Goal: Task Accomplishment & Management: Manage account settings

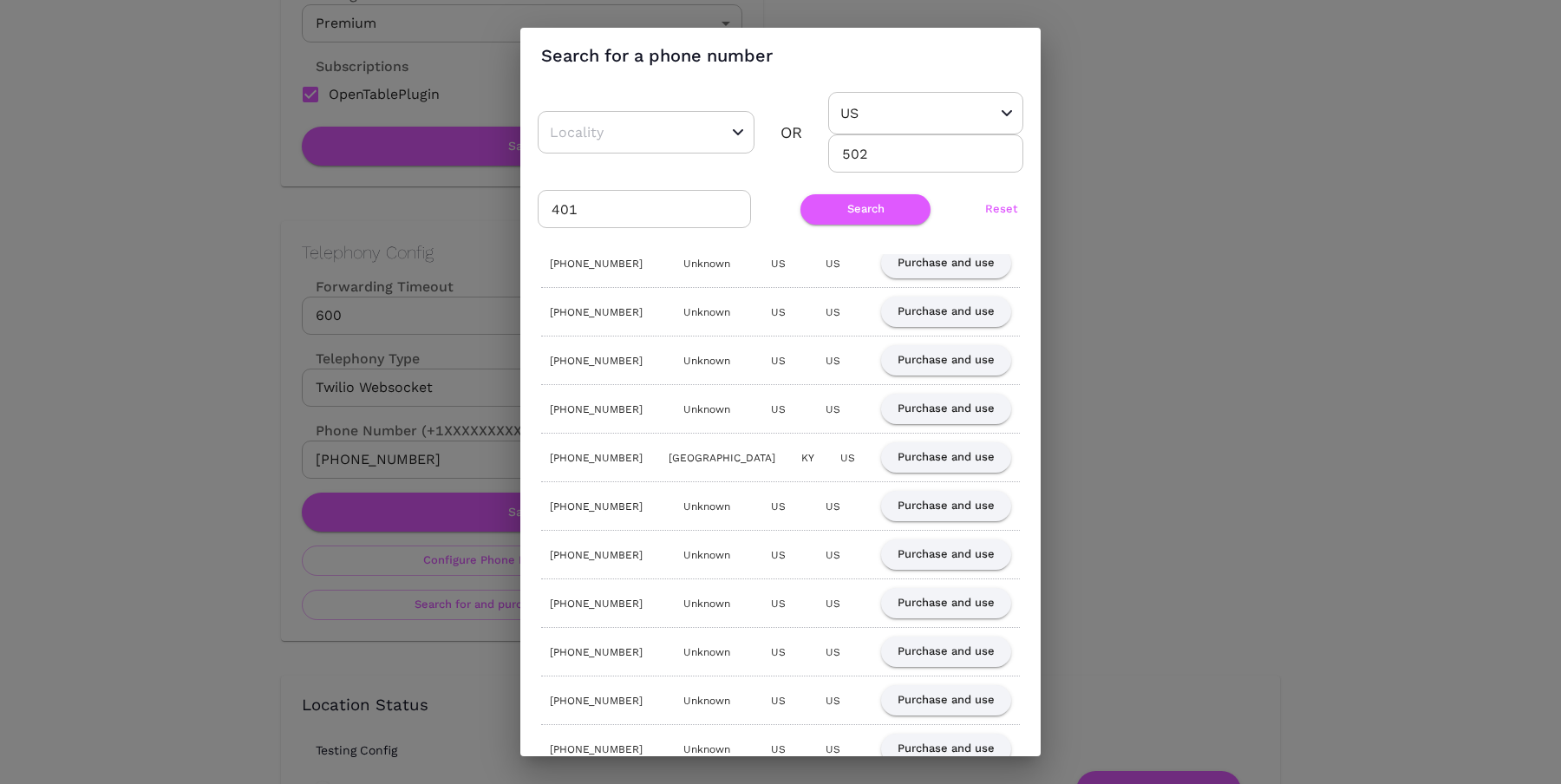
scroll to position [619, 0]
click at [921, 552] on button "Purchase and use" at bounding box center [946, 551] width 130 height 30
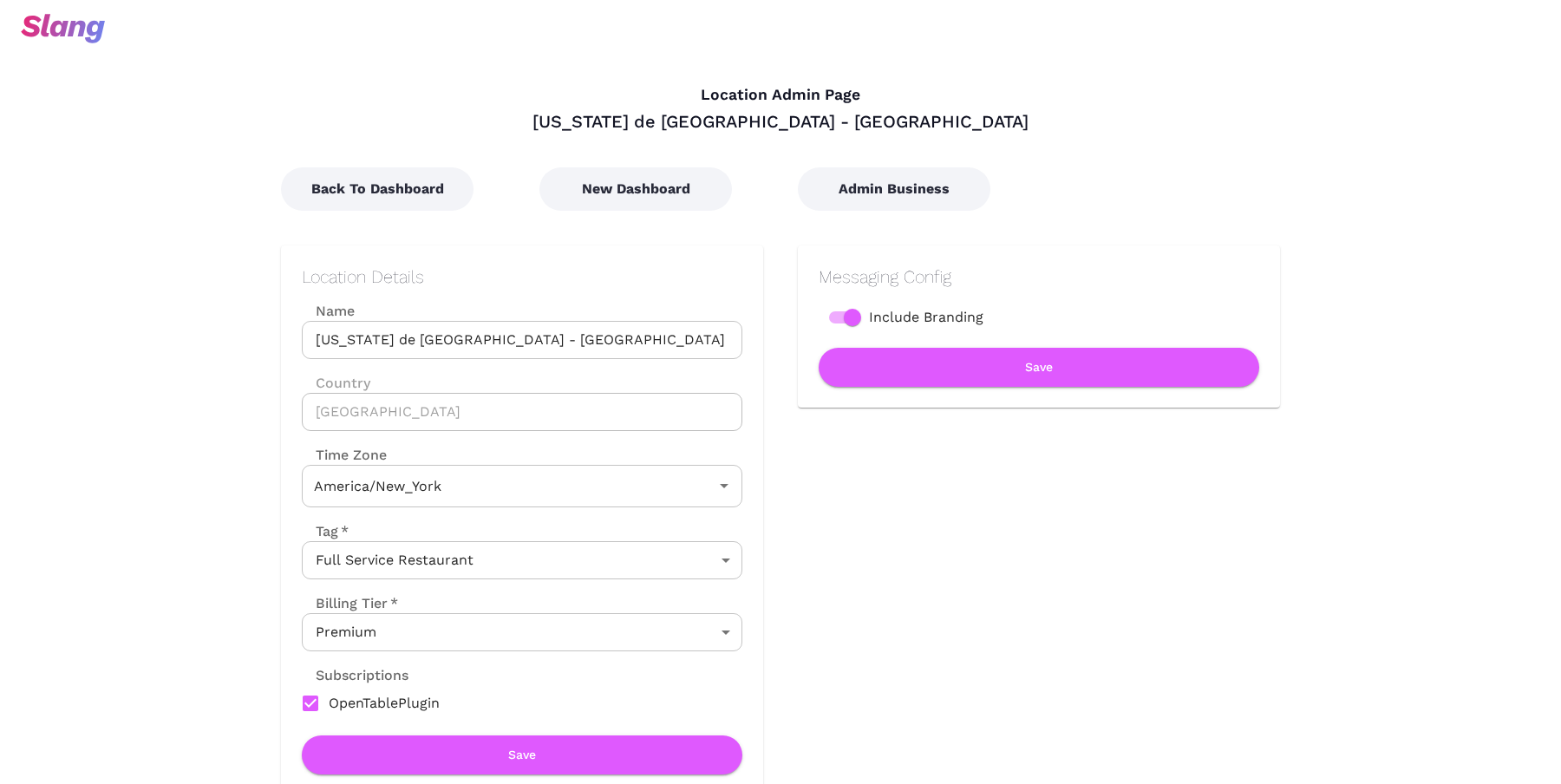
type input "Eastern Time"
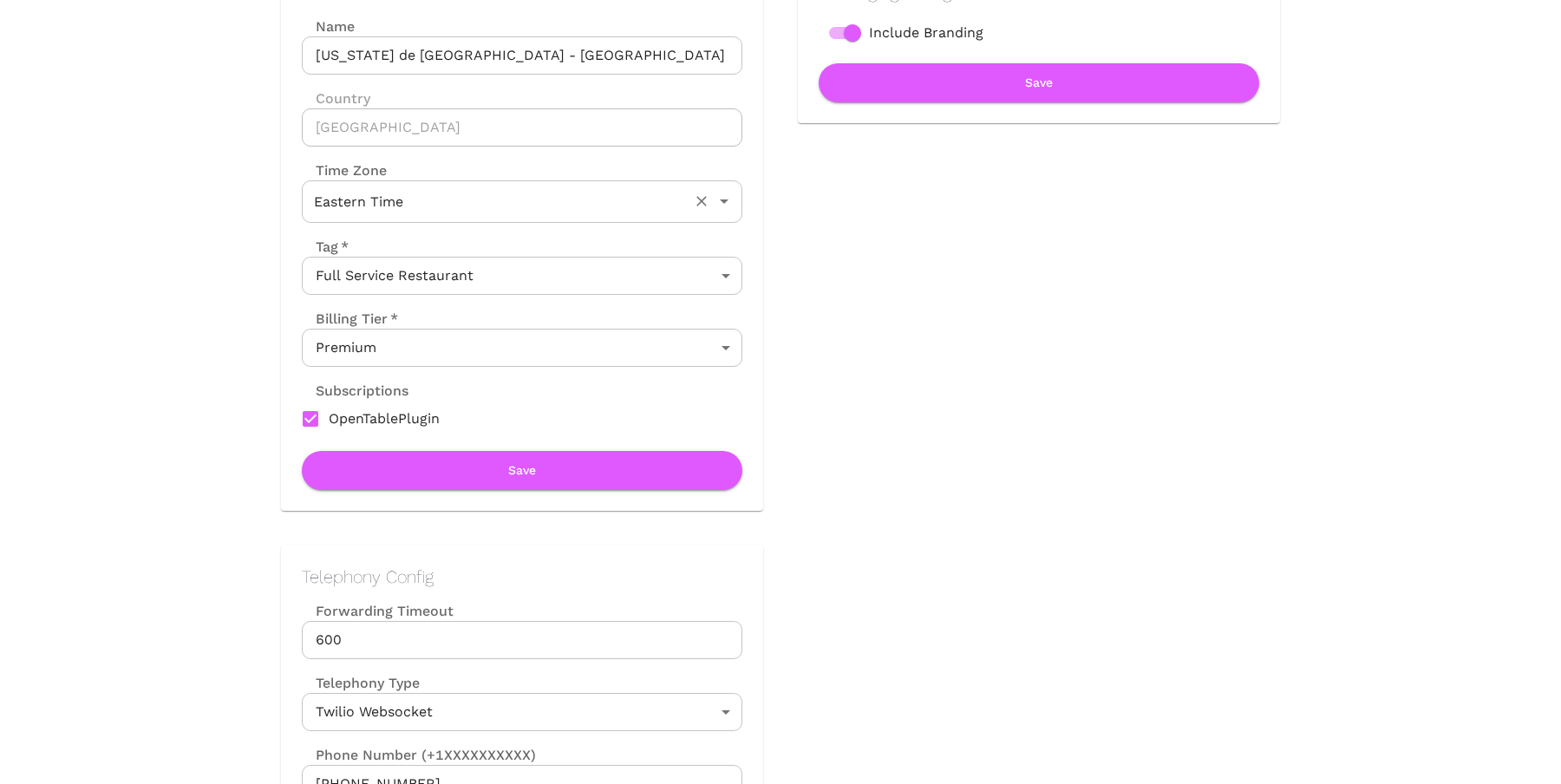
scroll to position [517, 0]
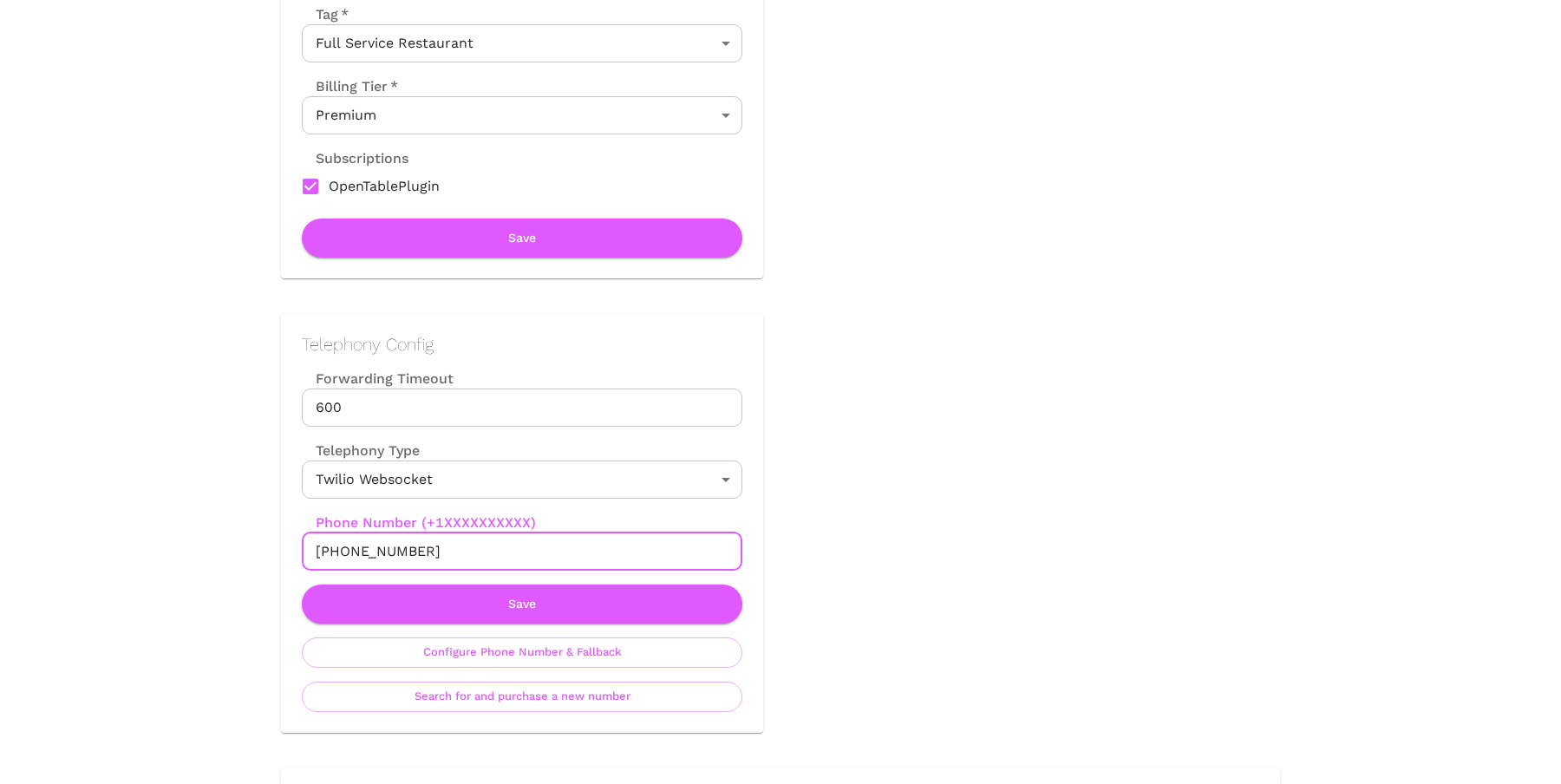
drag, startPoint x: 427, startPoint y: 547, endPoint x: 337, endPoint y: 545, distance: 90.0
click at [337, 545] on input "[PHONE_NUMBER]" at bounding box center [522, 551] width 440 height 38
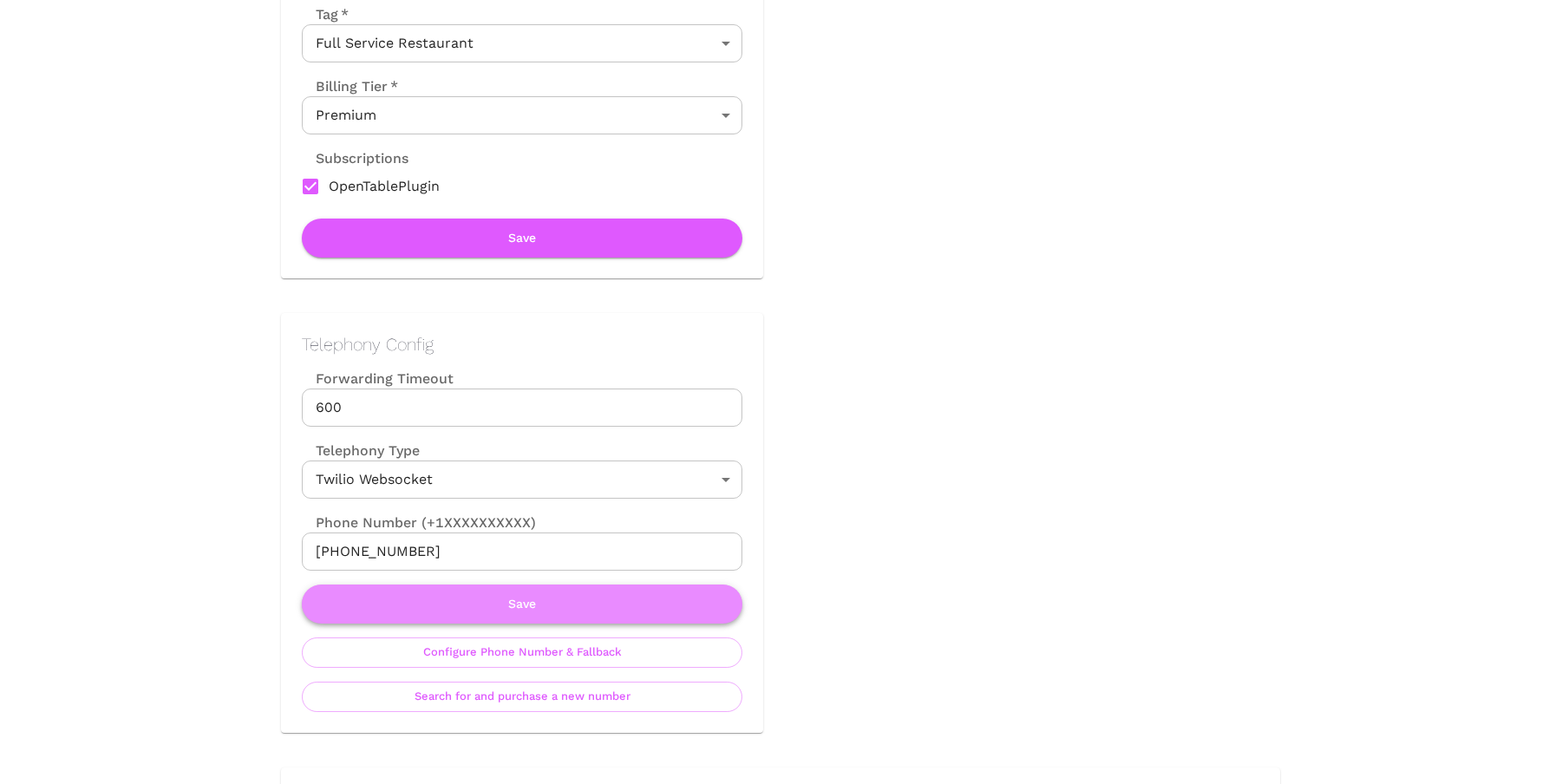
click at [520, 603] on button "Save" at bounding box center [522, 604] width 440 height 39
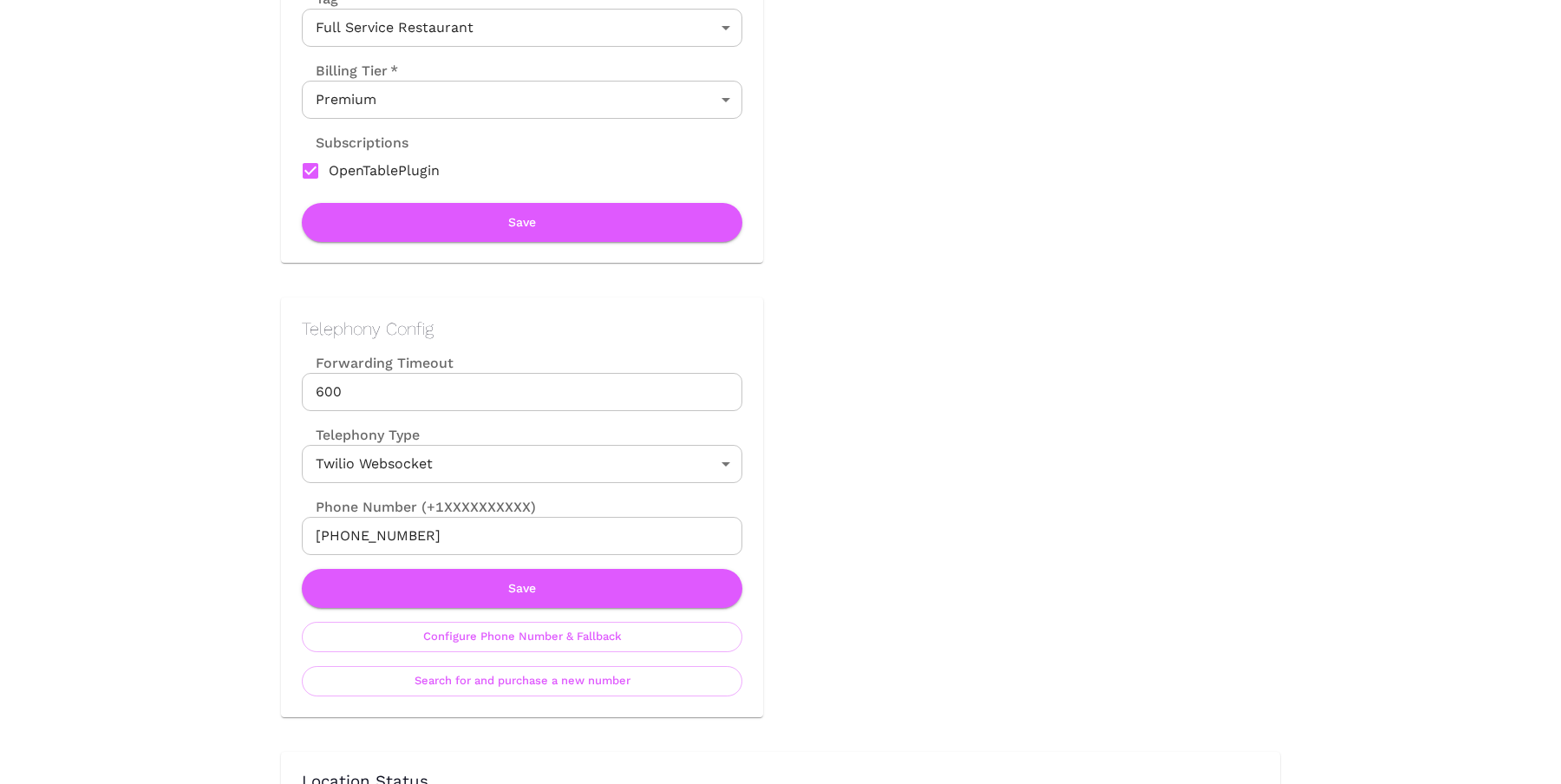
scroll to position [649, 0]
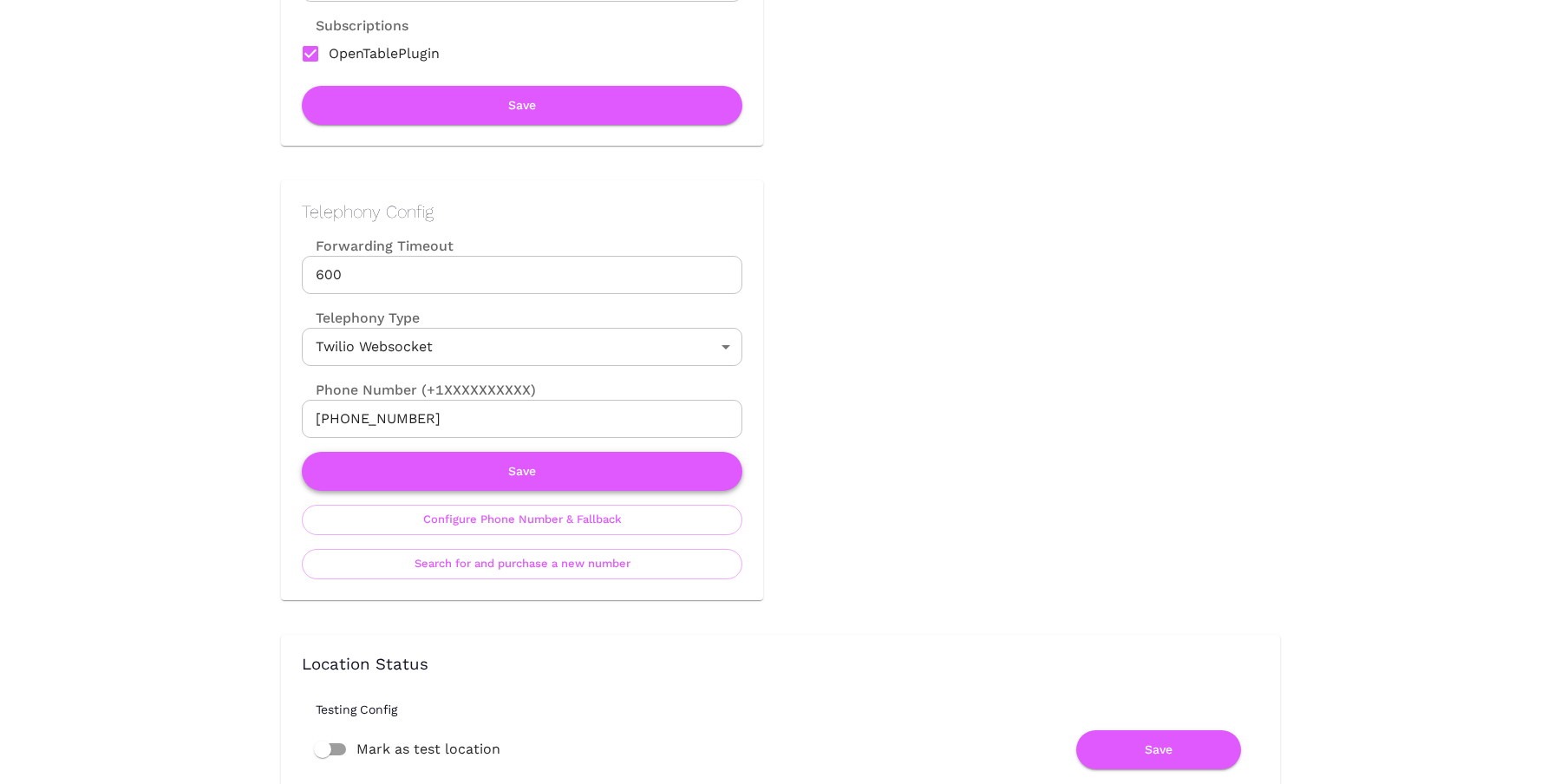
click at [435, 471] on button "Save" at bounding box center [522, 471] width 440 height 39
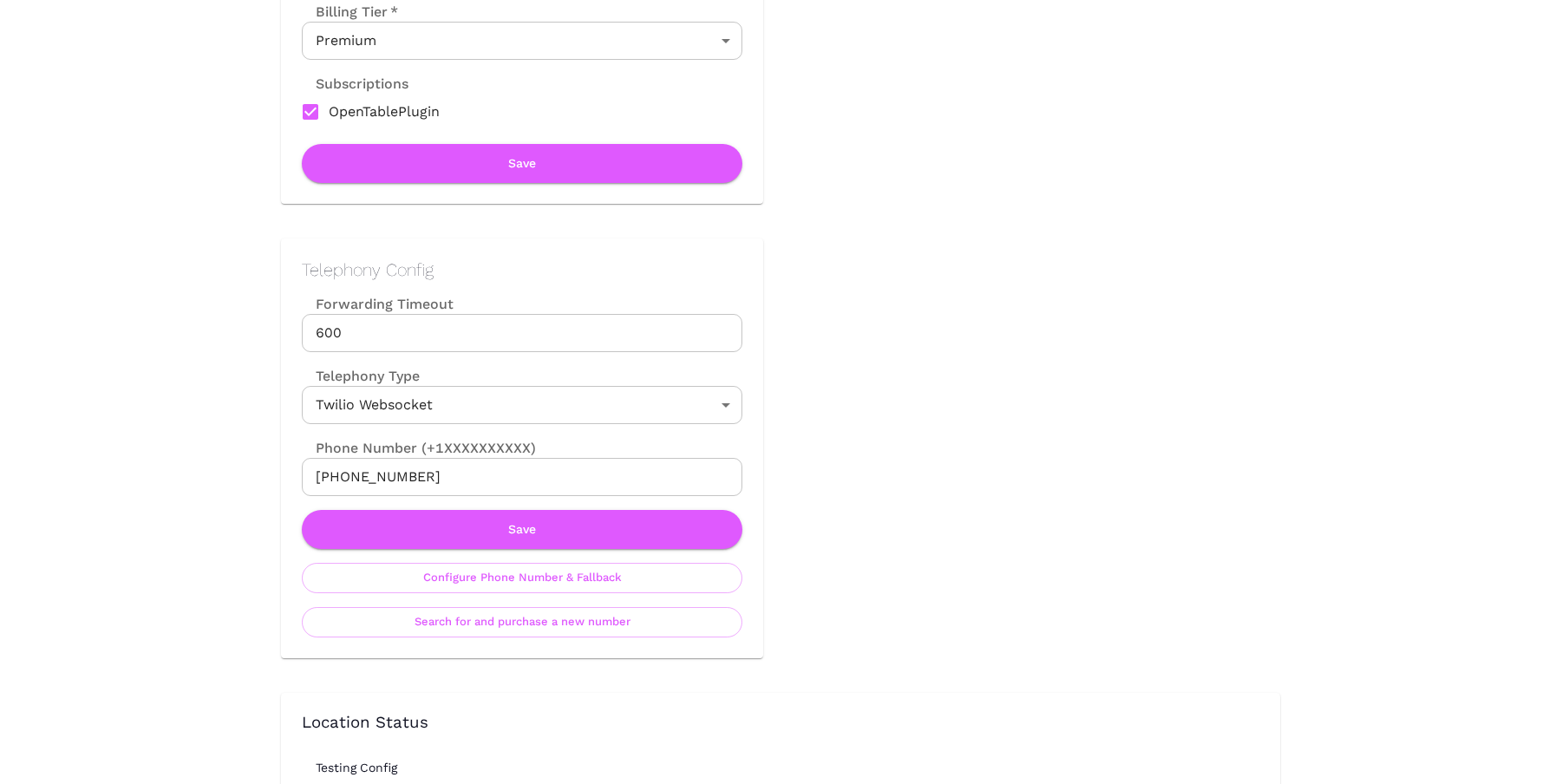
scroll to position [775, 0]
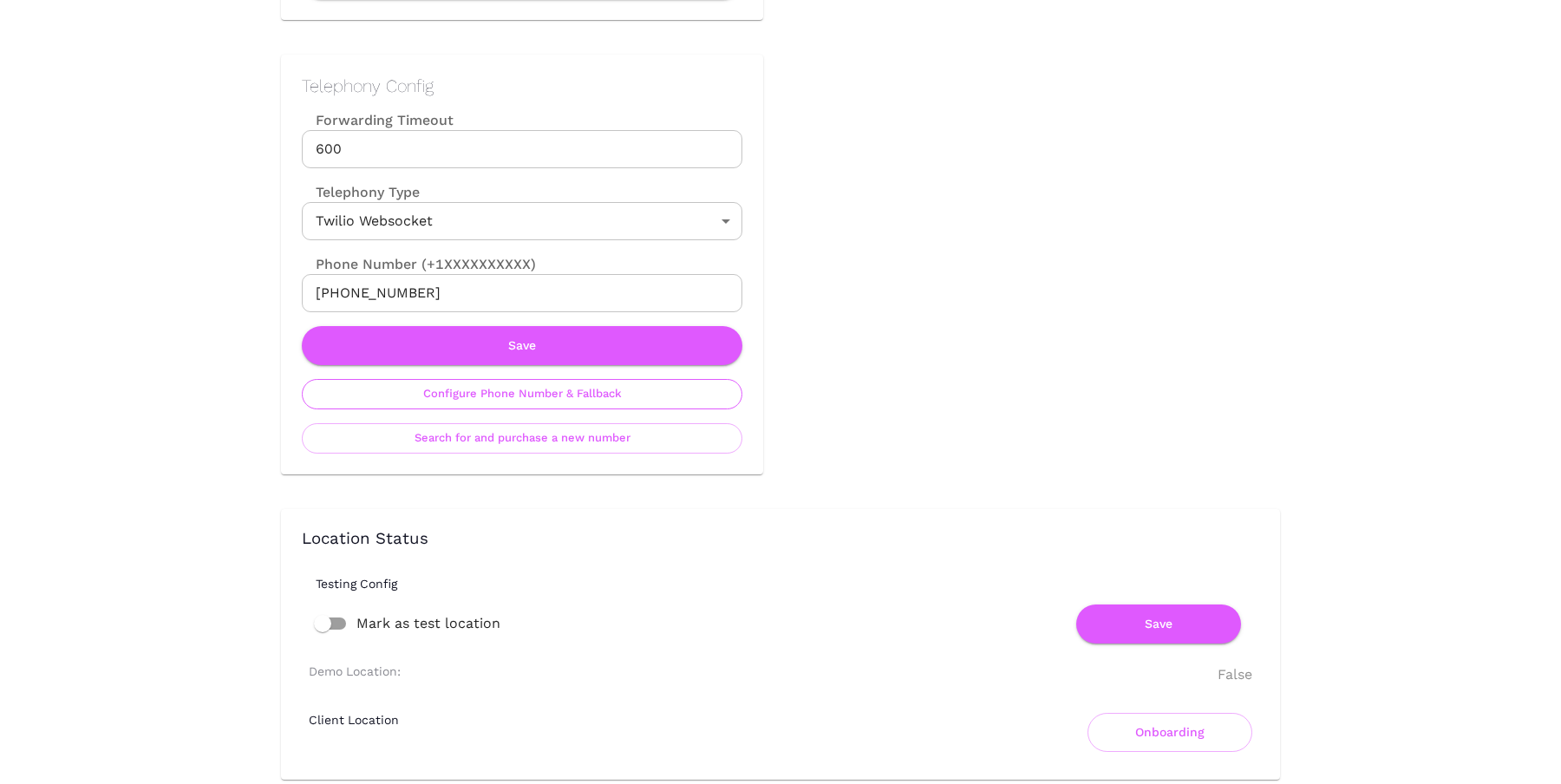
click at [532, 389] on button "Configure Phone Number & Fallback" at bounding box center [522, 394] width 440 height 30
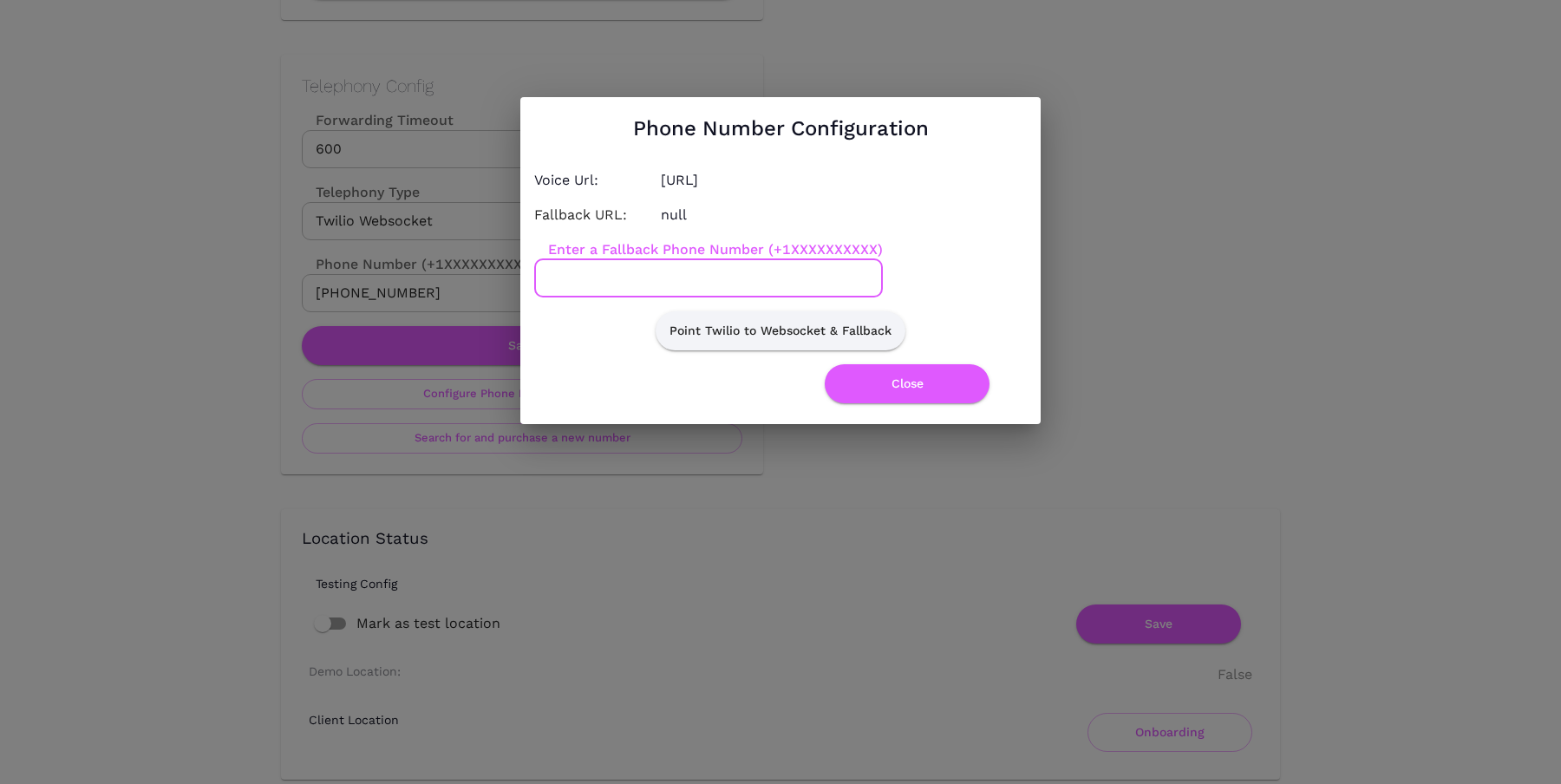
click at [646, 280] on input "Enter a Fallback Phone Number (+1XXXXXXXXXX)" at bounding box center [708, 277] width 349 height 38
click at [817, 326] on button "Point Twilio to Websocket & Fallback" at bounding box center [780, 330] width 250 height 39
click at [864, 381] on button "Close" at bounding box center [906, 383] width 165 height 39
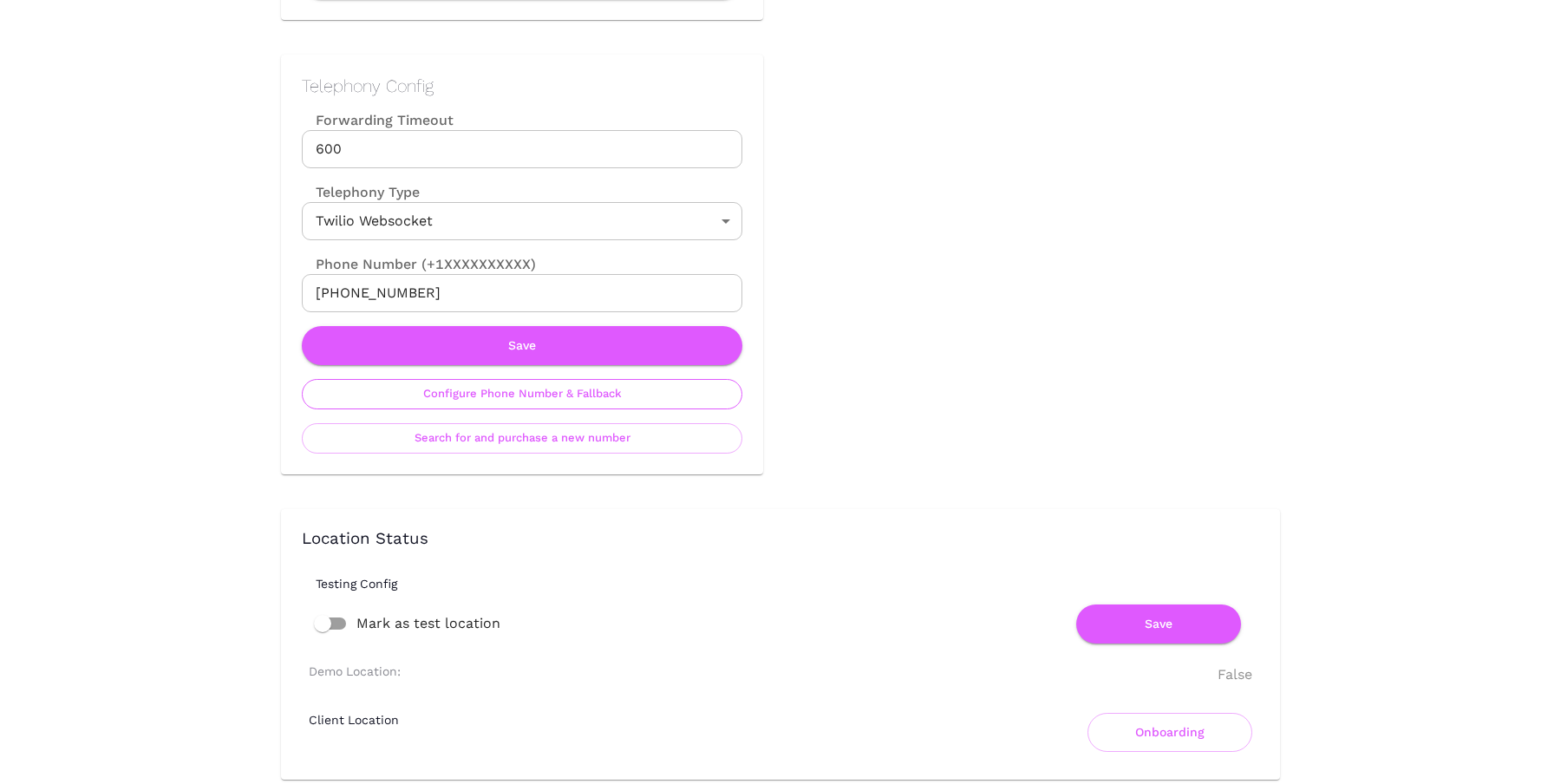
click at [580, 388] on button "Configure Phone Number & Fallback" at bounding box center [522, 394] width 440 height 30
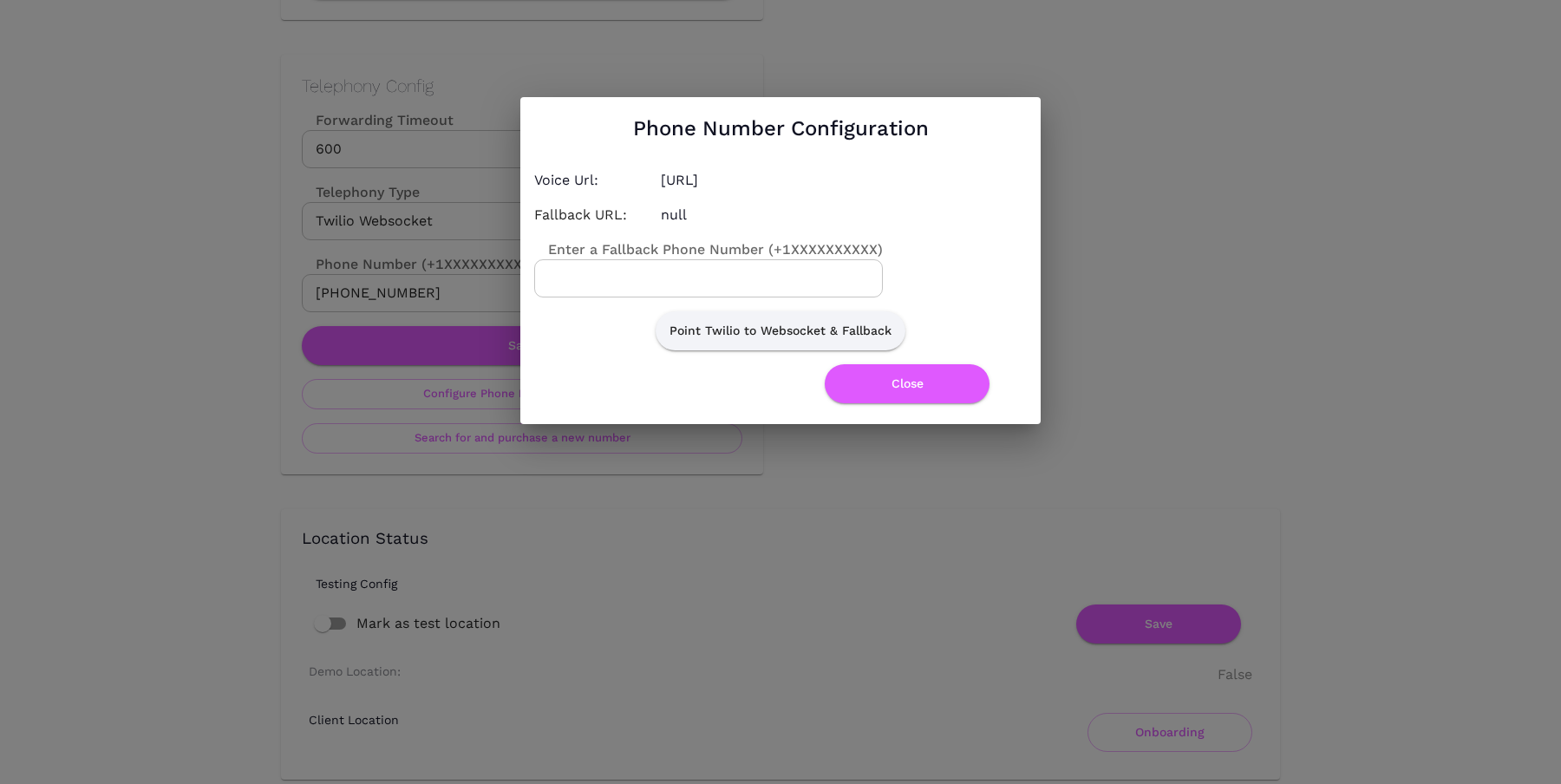
click at [696, 276] on input "Enter a Fallback Phone Number (+1XXXXXXXXXX)" at bounding box center [708, 277] width 349 height 38
paste input "5024011600"
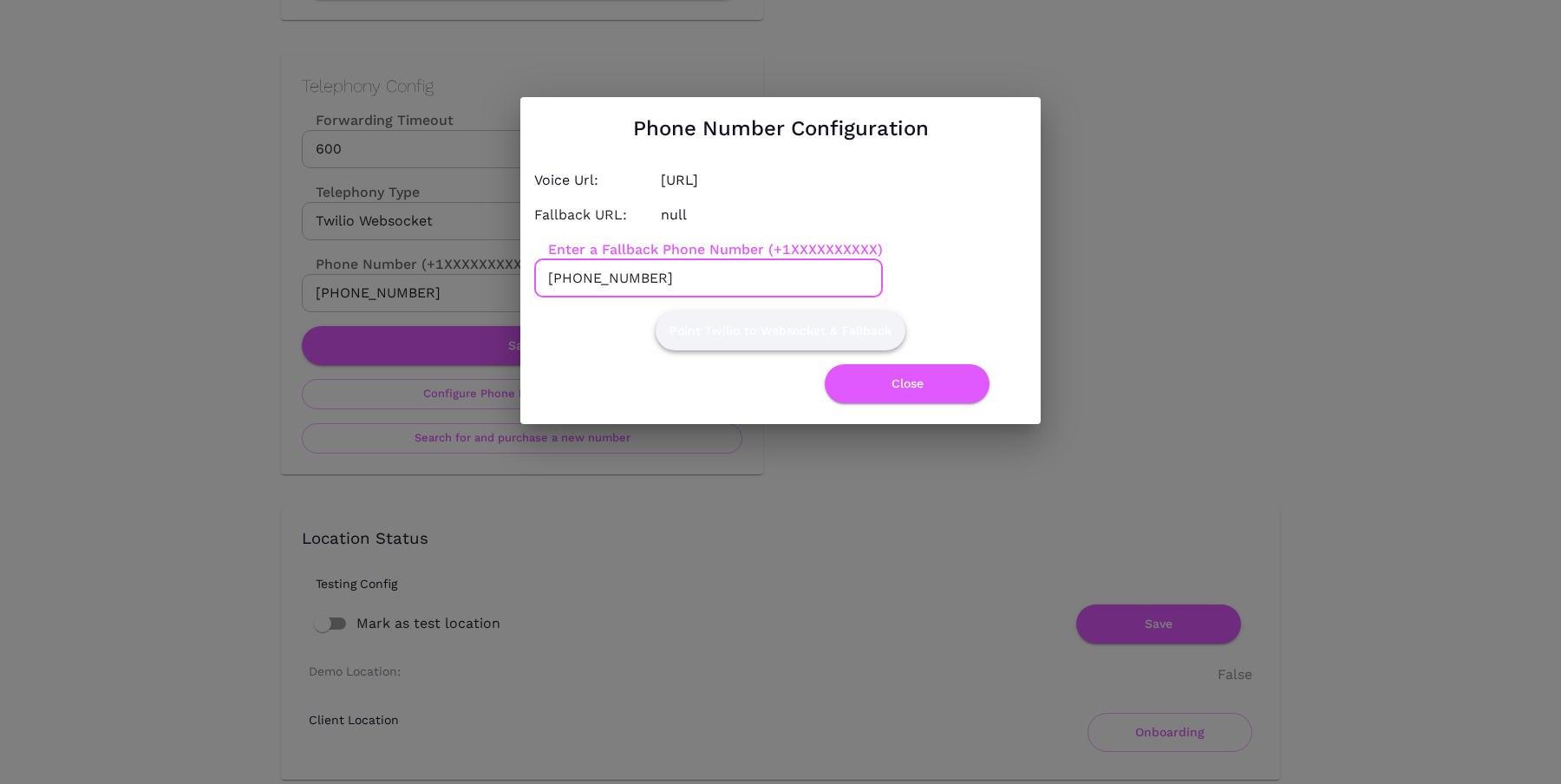
type input "+15024011600"
click at [761, 327] on button "Point Twilio to Websocket & Fallback" at bounding box center [780, 330] width 250 height 39
click at [878, 381] on button "Close" at bounding box center [906, 383] width 165 height 39
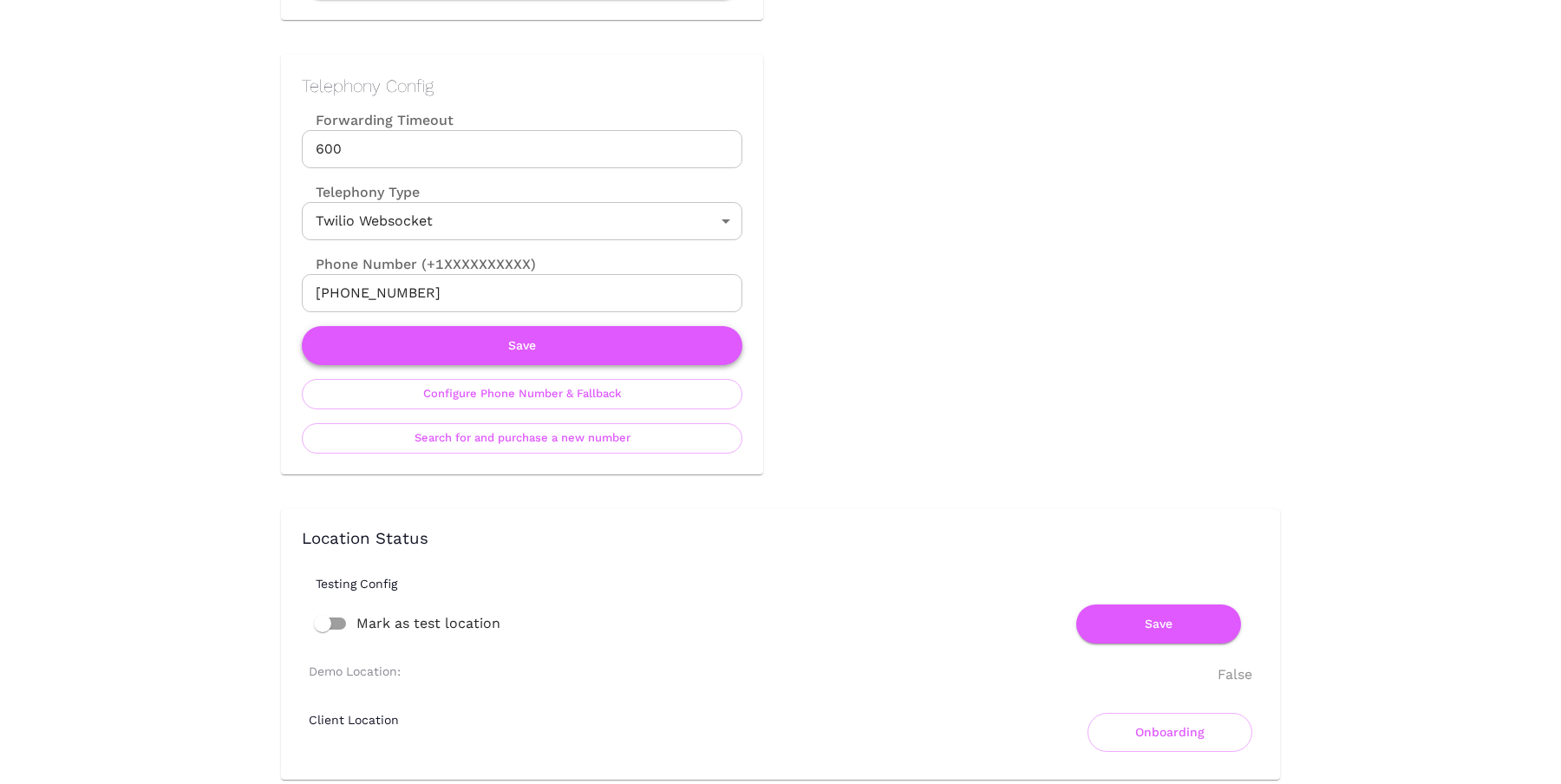
click at [693, 351] on button "Save" at bounding box center [522, 345] width 440 height 39
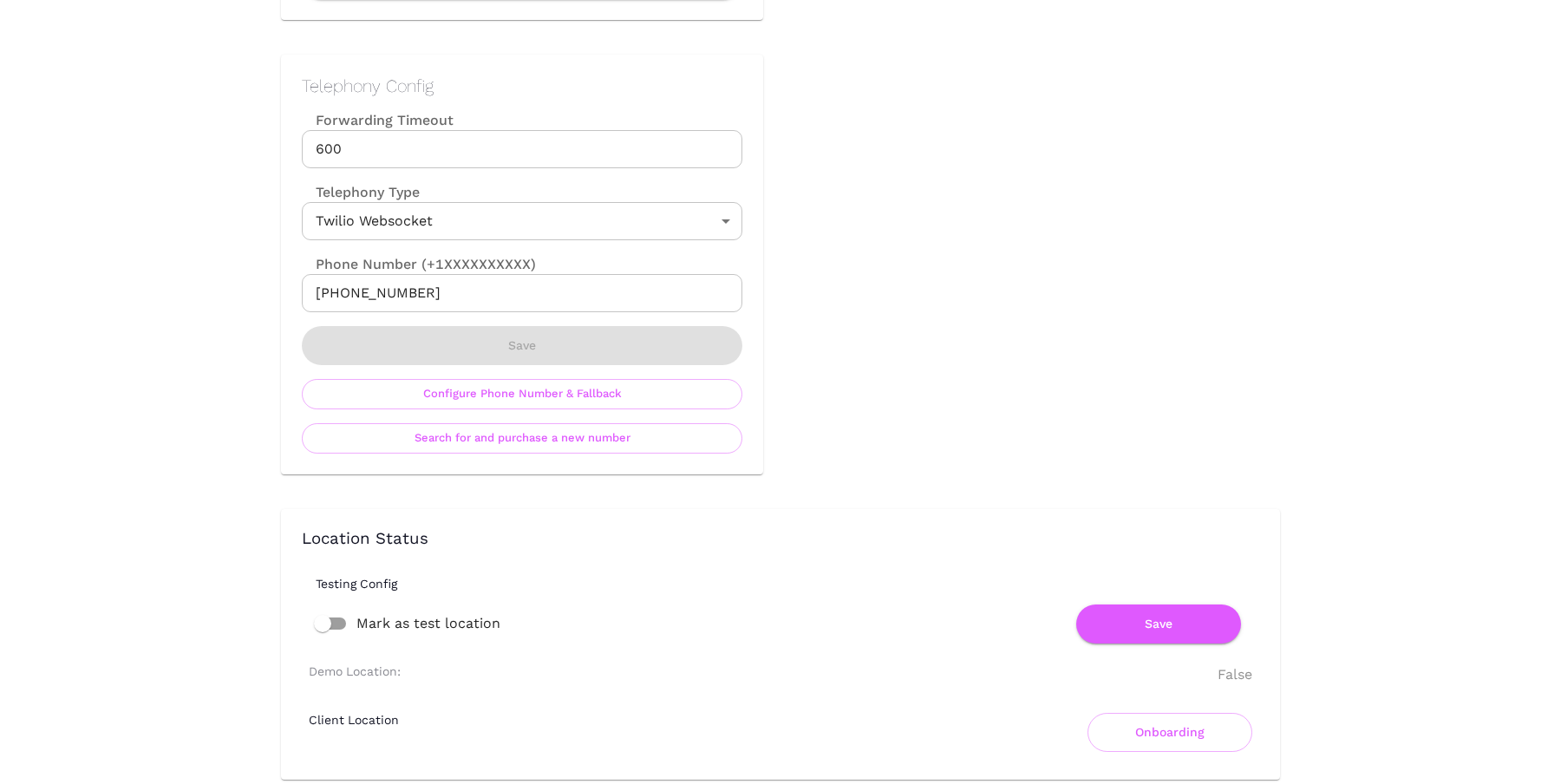
scroll to position [0, 0]
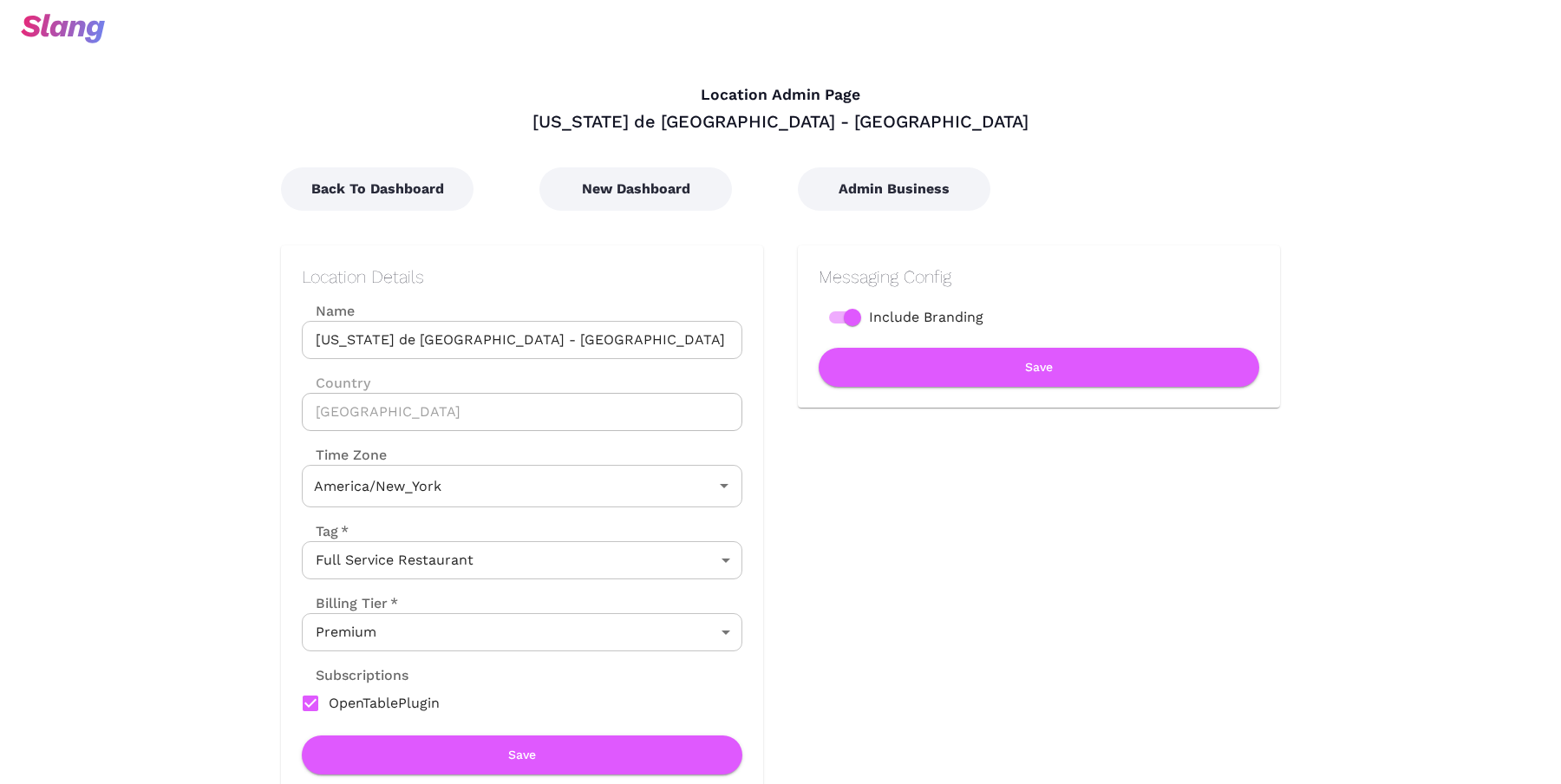
type input "Eastern Time"
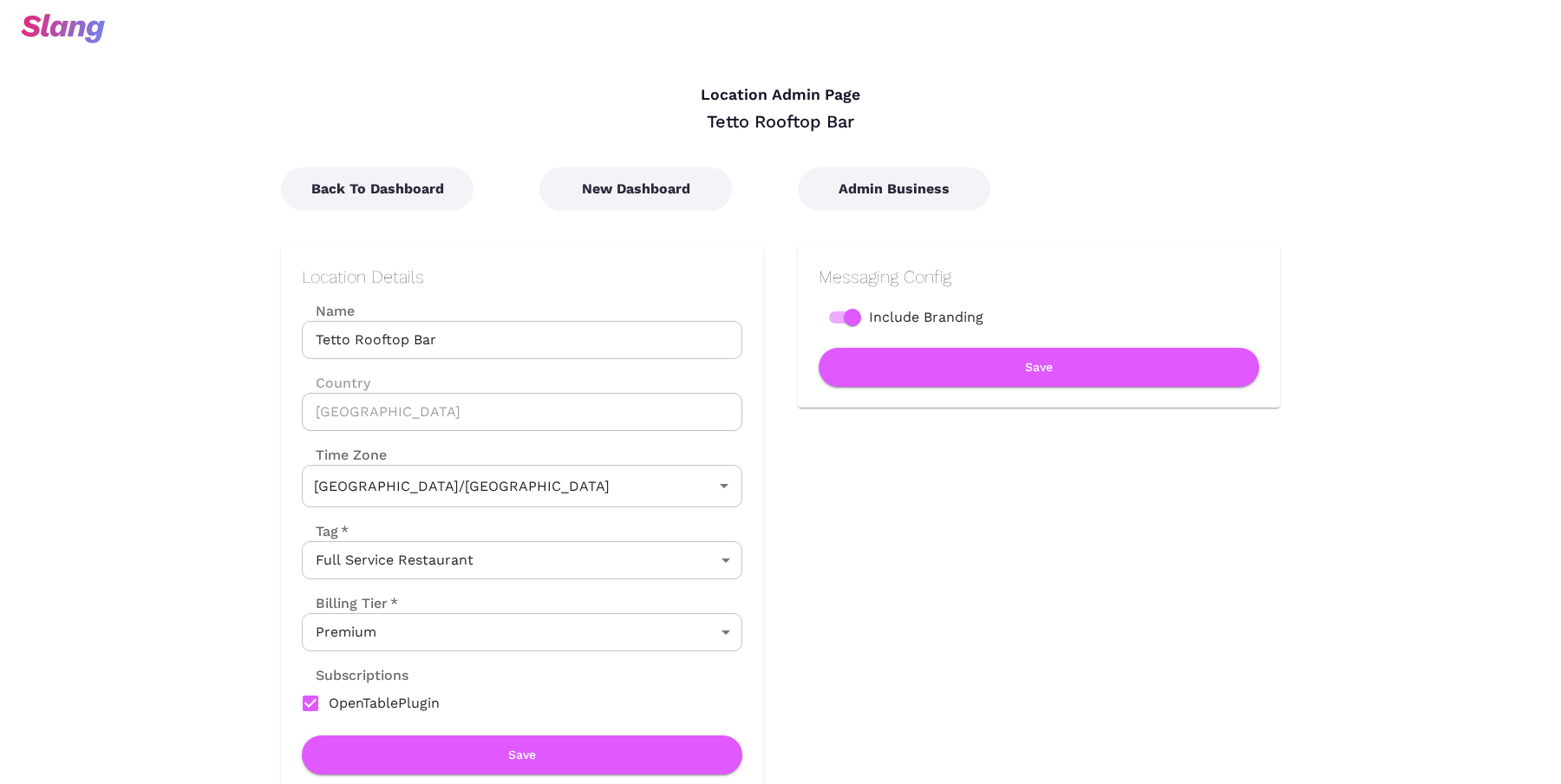
type input "Australian EST (Brisbane)"
type input "Australian EST ([GEOGRAPHIC_DATA])"
click at [900, 186] on button "Admin Business" at bounding box center [894, 189] width 193 height 43
type input "Australian EST ([GEOGRAPHIC_DATA])"
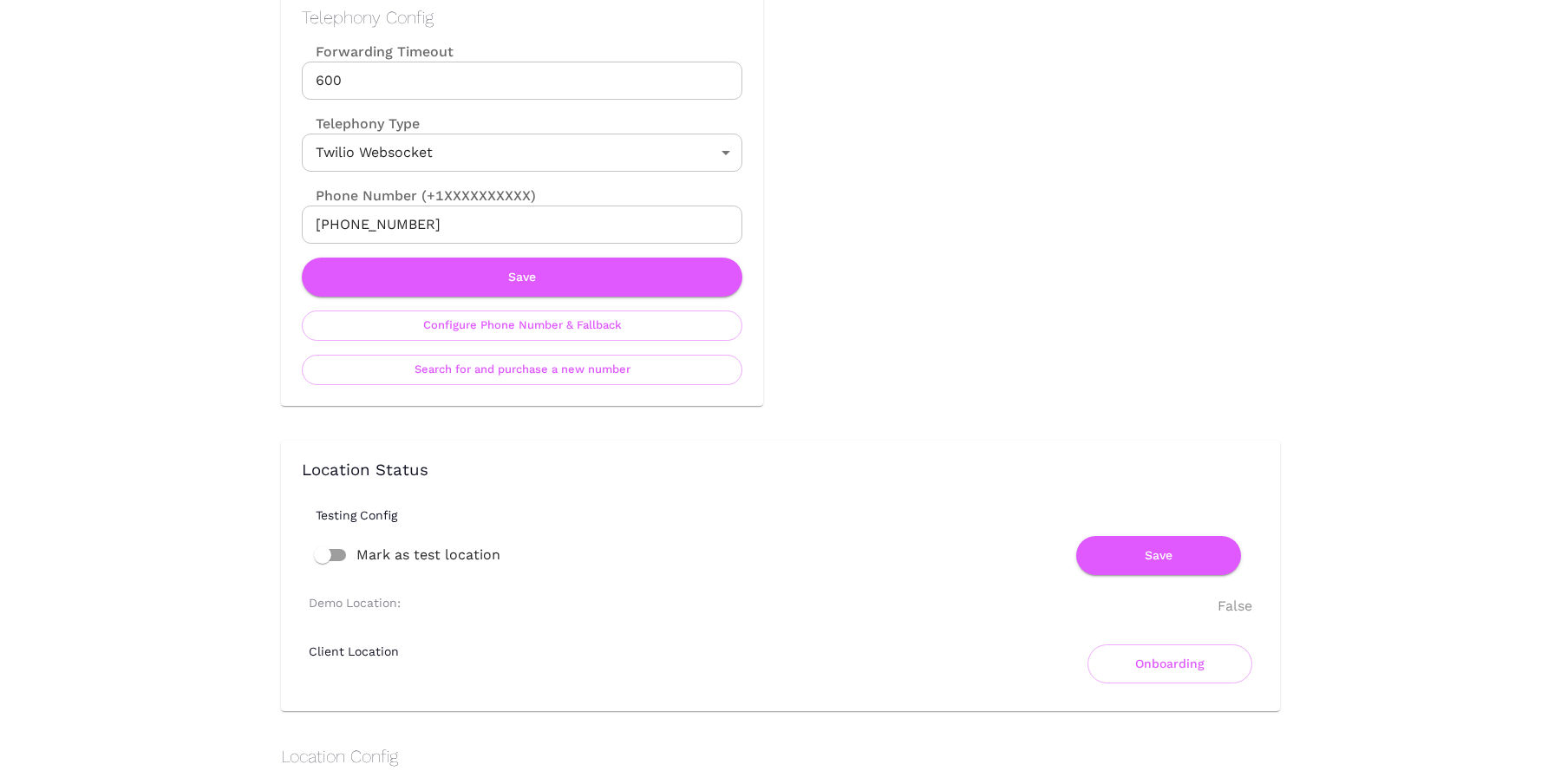
scroll to position [940, 0]
